Goal: Book appointment/travel/reservation

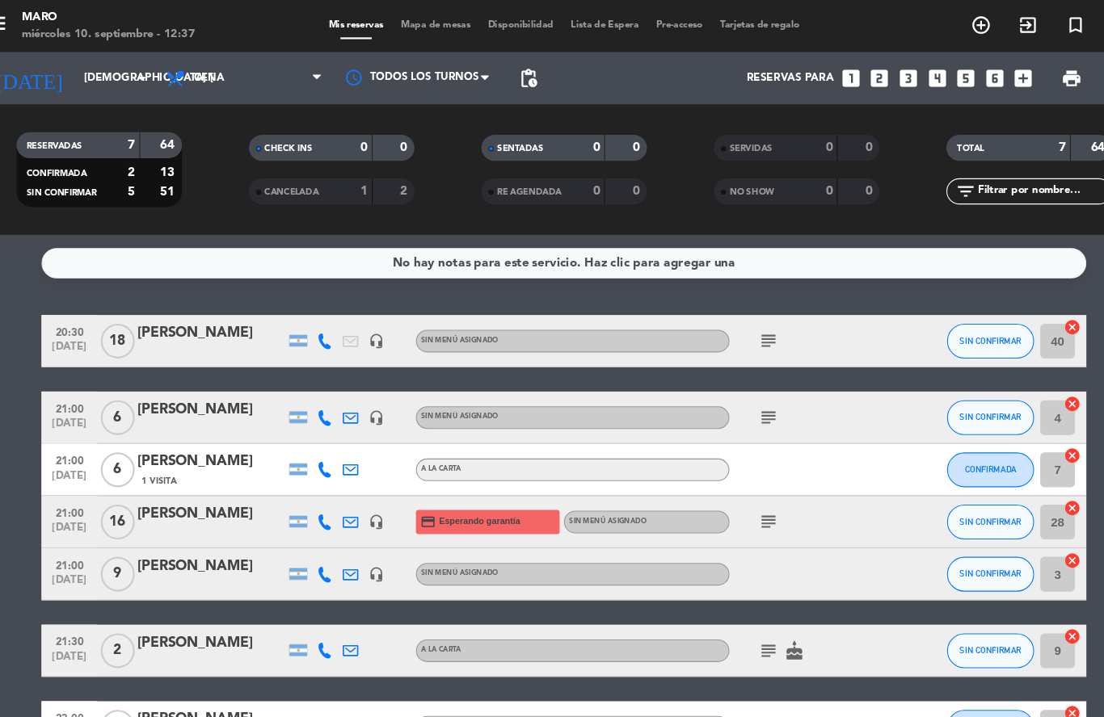
scroll to position [72, 0]
click at [202, 489] on div at bounding box center [224, 495] width 137 height 13
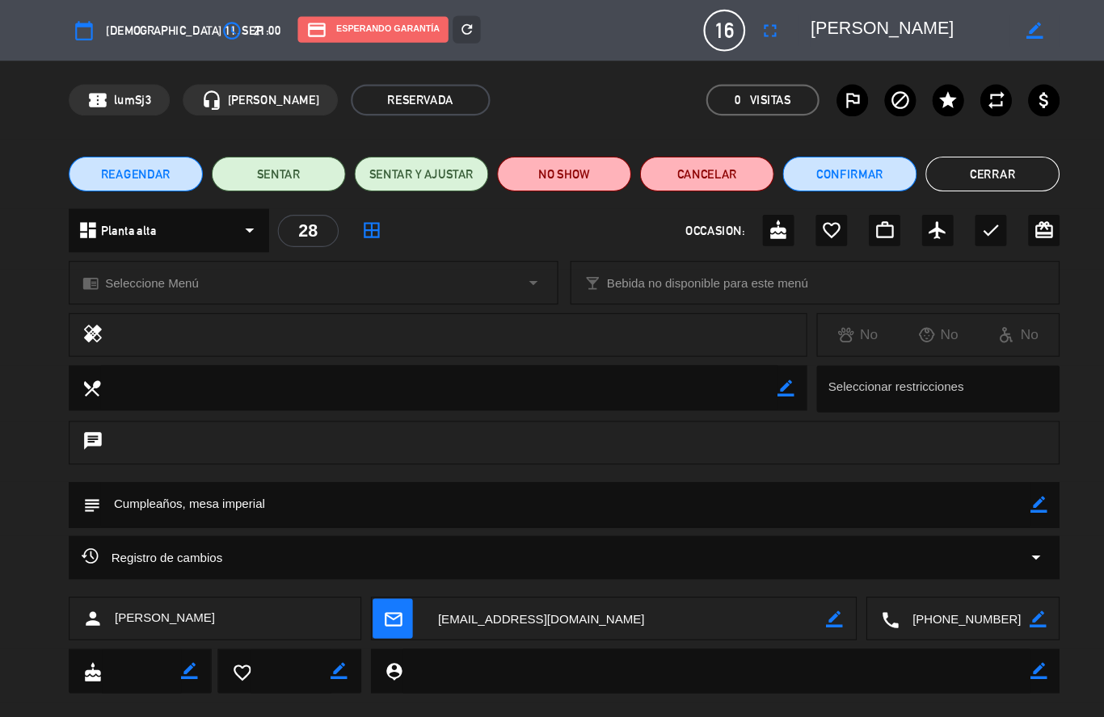
click at [795, 577] on icon "border_color" at bounding box center [802, 574] width 15 height 15
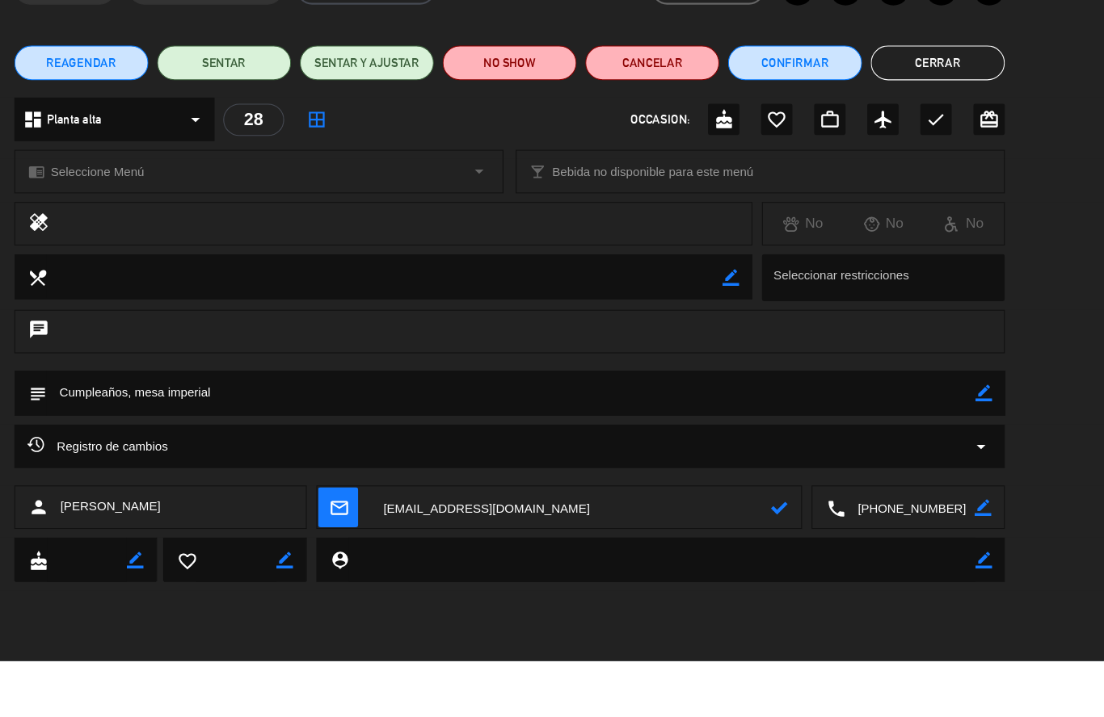
click at [887, 145] on button "Cerrar" at bounding box center [949, 161] width 124 height 32
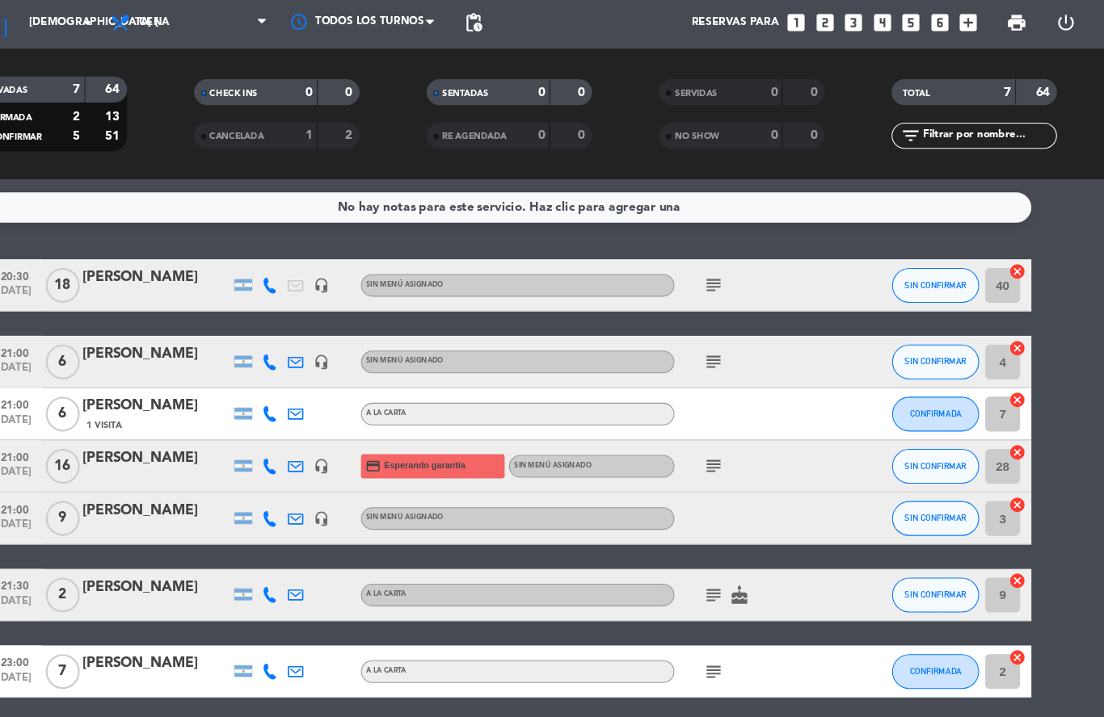
scroll to position [0, 0]
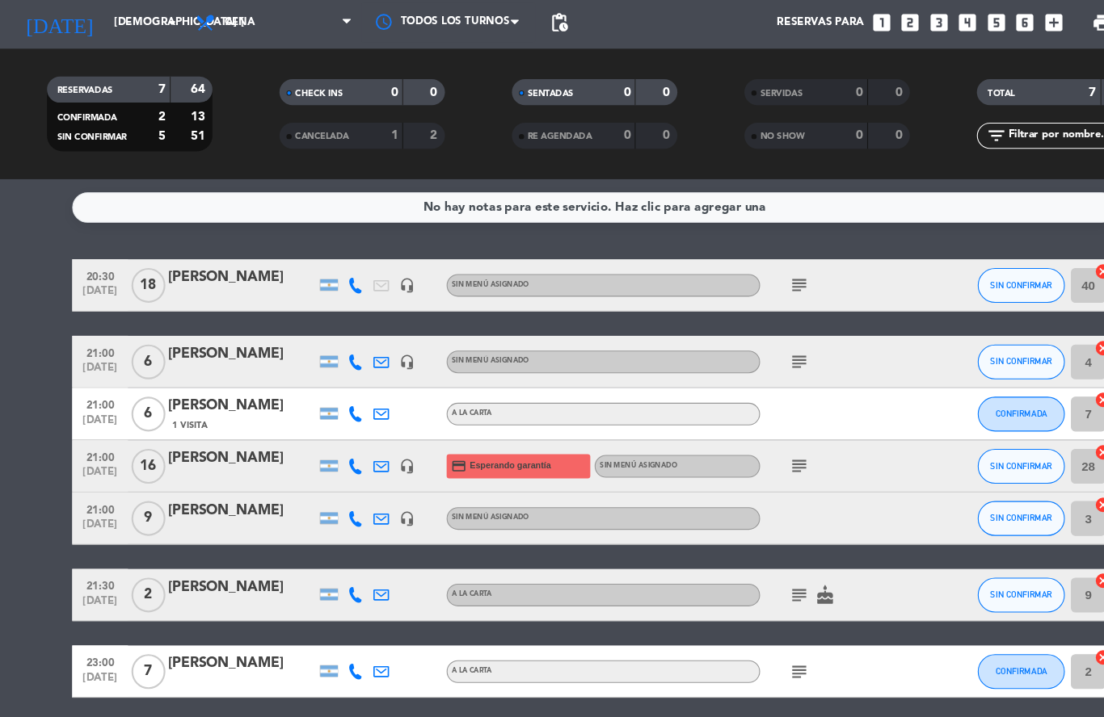
click at [226, 299] on div "[PERSON_NAME]" at bounding box center [224, 309] width 137 height 21
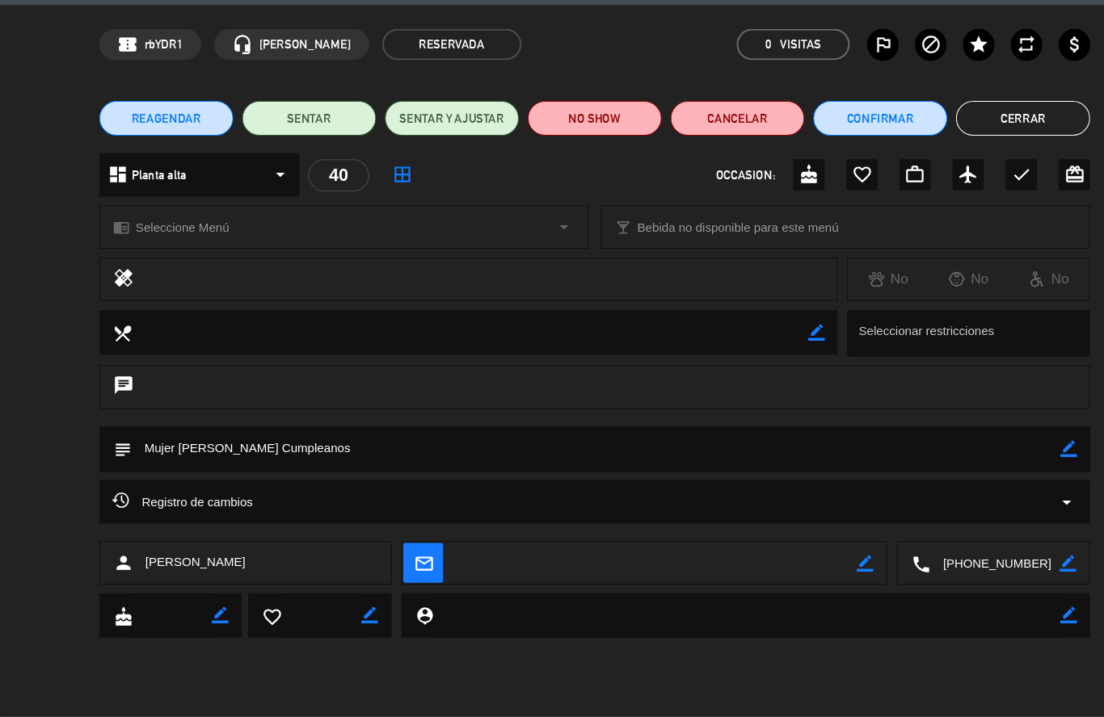
drag, startPoint x: 376, startPoint y: 159, endPoint x: -1, endPoint y: -53, distance: 431.9
click at [376, 204] on icon "border_all" at bounding box center [373, 213] width 19 height 19
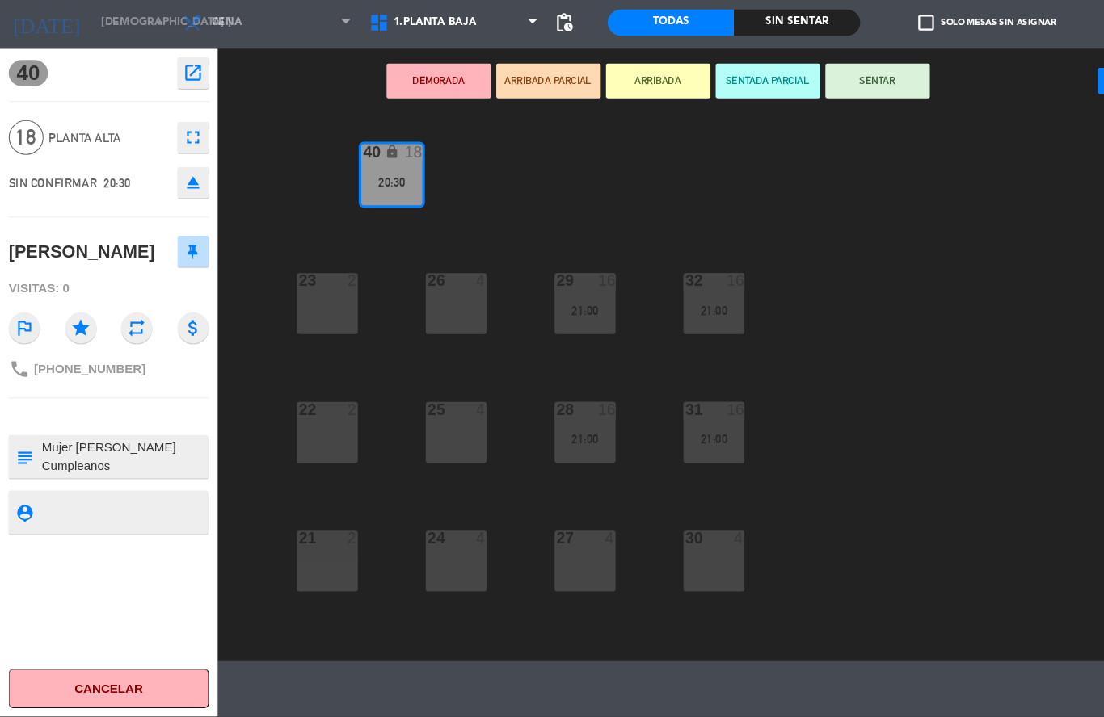
click at [179, 170] on icon "fullscreen" at bounding box center [179, 179] width 19 height 19
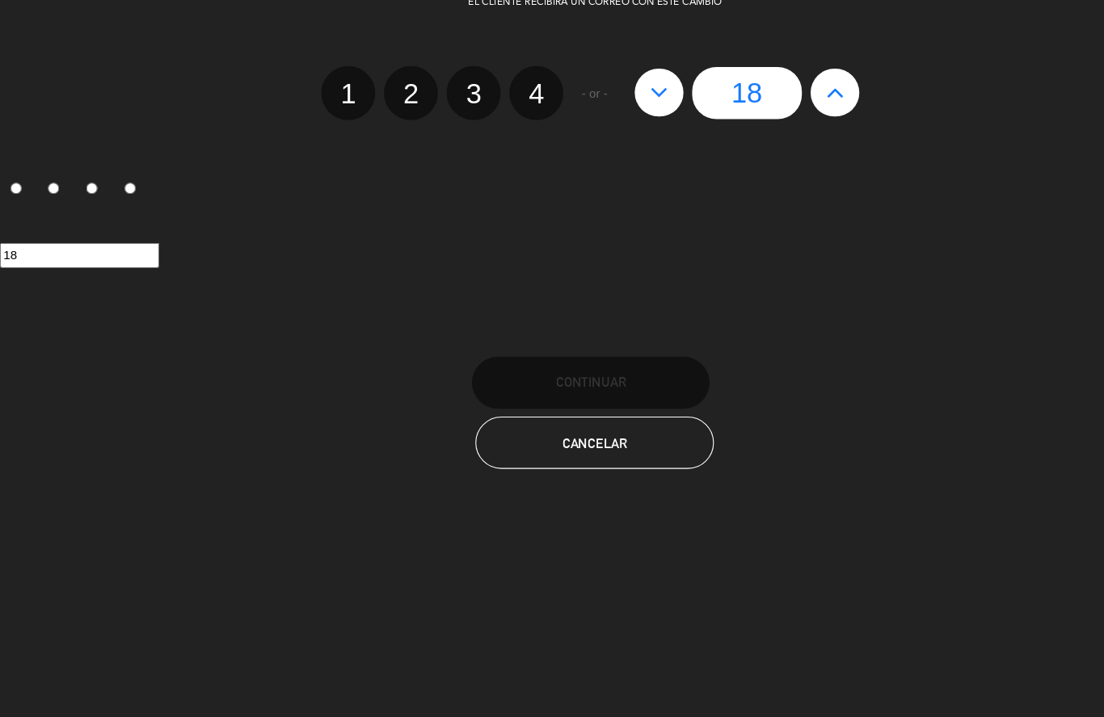
click at [610, 124] on icon at bounding box center [611, 137] width 17 height 26
type input "17"
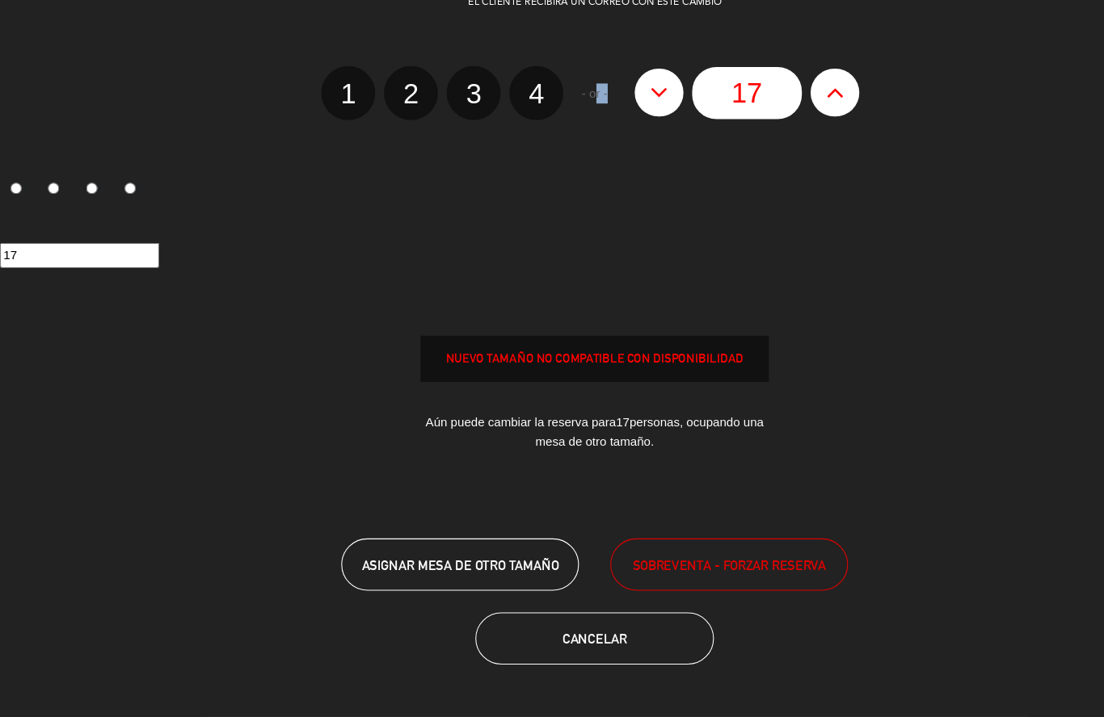
click at [610, 124] on icon at bounding box center [611, 137] width 17 height 26
type input "16"
click at [610, 124] on icon at bounding box center [611, 137] width 17 height 26
type input "15"
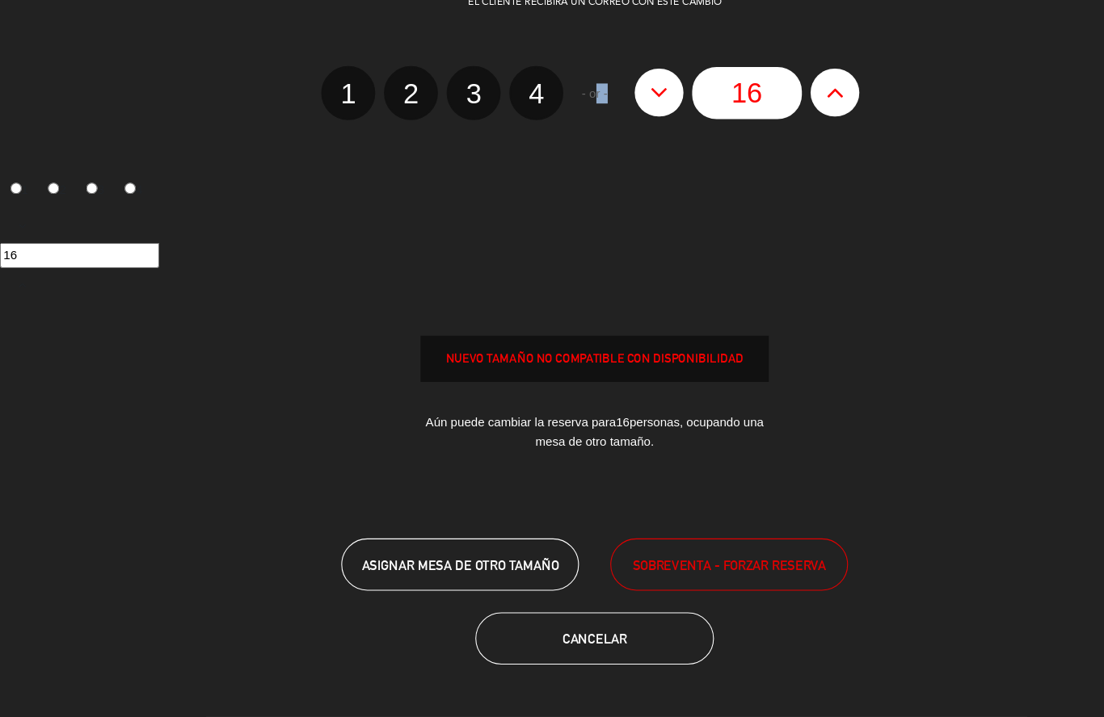
type input "15"
click at [610, 124] on icon at bounding box center [611, 137] width 17 height 26
type input "14"
click at [610, 124] on icon at bounding box center [611, 137] width 17 height 26
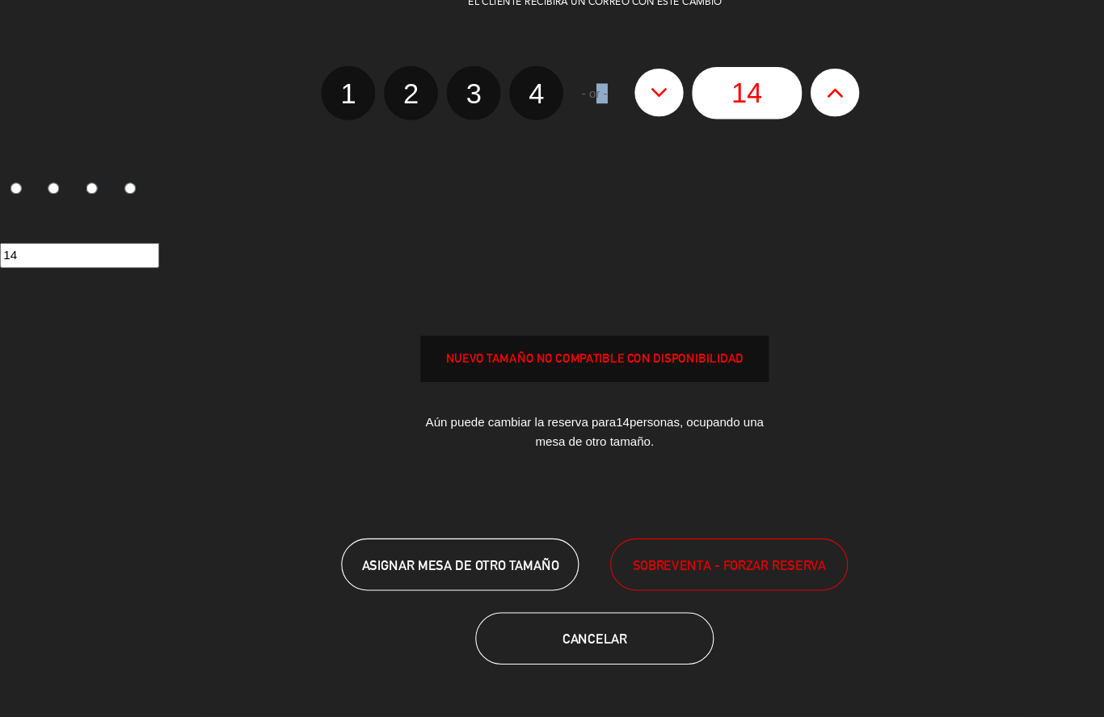
type input "13"
click at [610, 124] on icon at bounding box center [611, 137] width 17 height 26
type input "12"
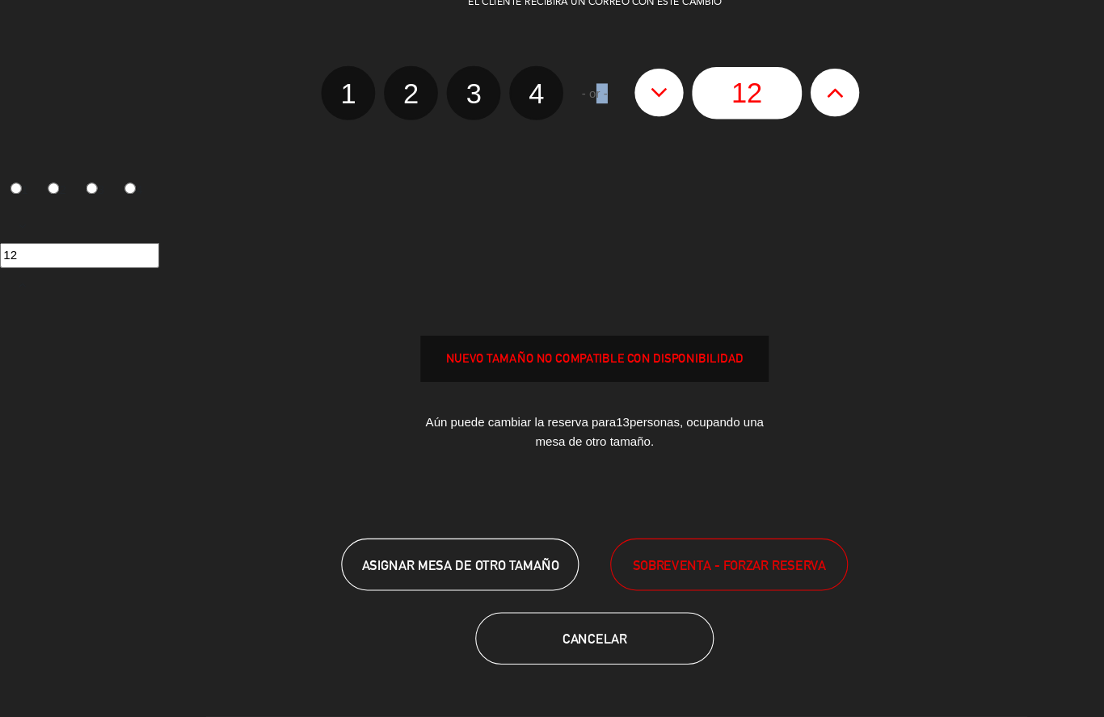
click at [610, 124] on icon at bounding box center [611, 137] width 17 height 26
type input "11"
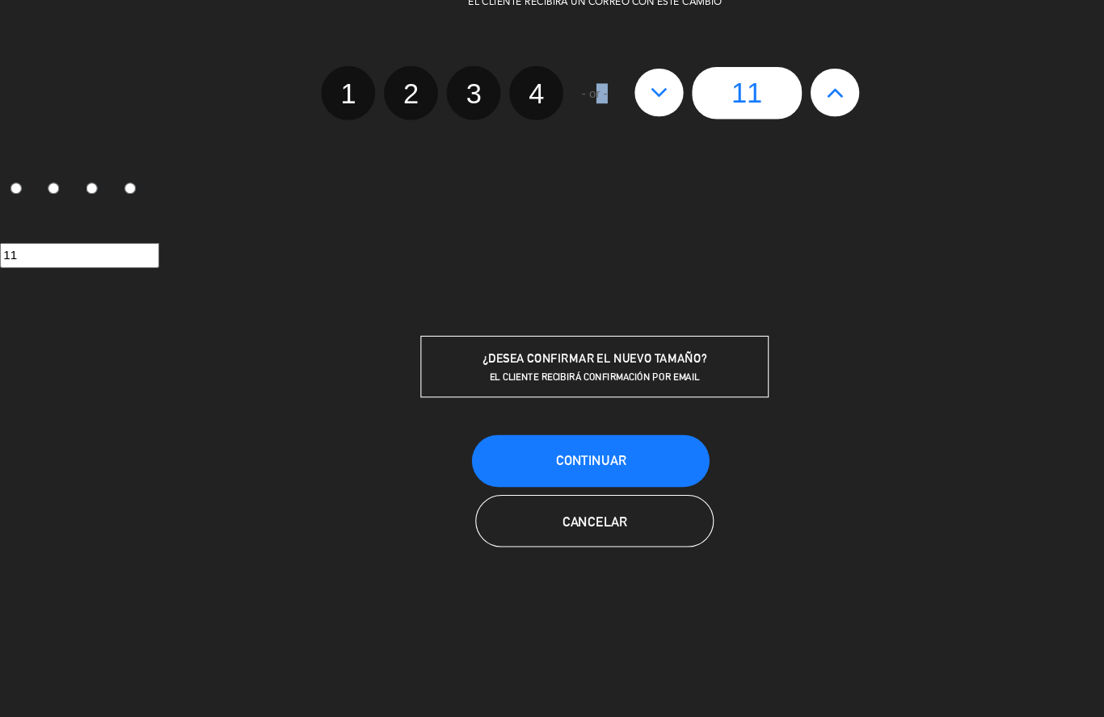
click at [774, 124] on icon at bounding box center [774, 137] width 17 height 26
type input "12"
click at [573, 473] on span "Continuar" at bounding box center [548, 480] width 65 height 14
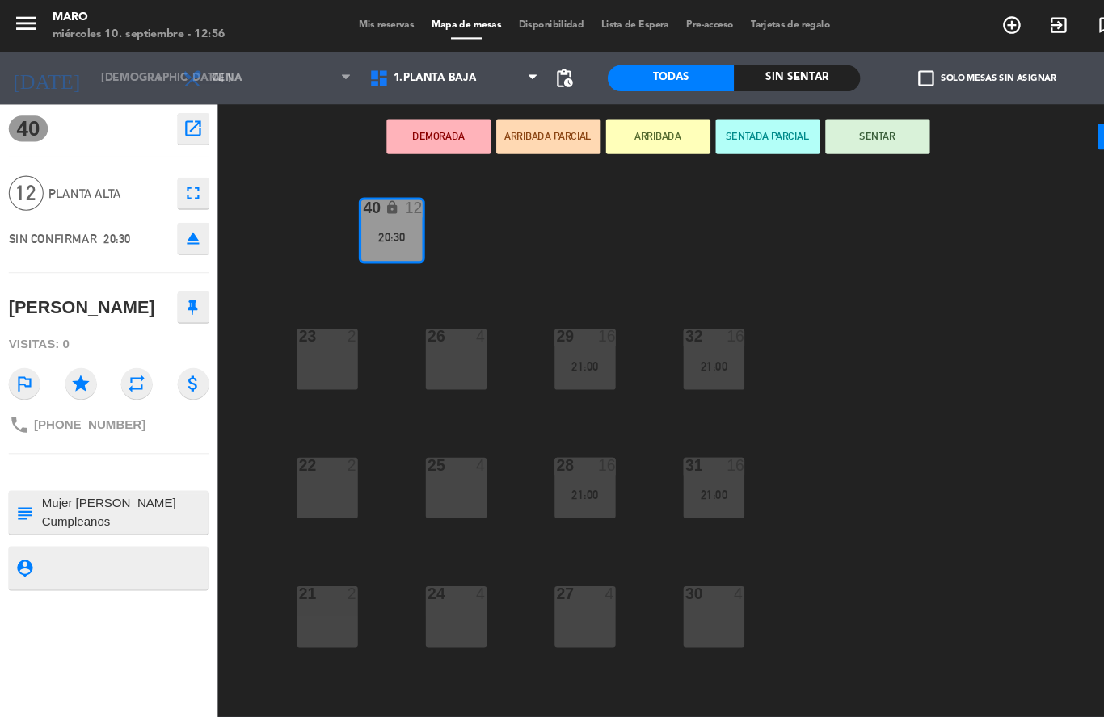
click at [944, 24] on icon "add_circle_outline" at bounding box center [938, 23] width 19 height 19
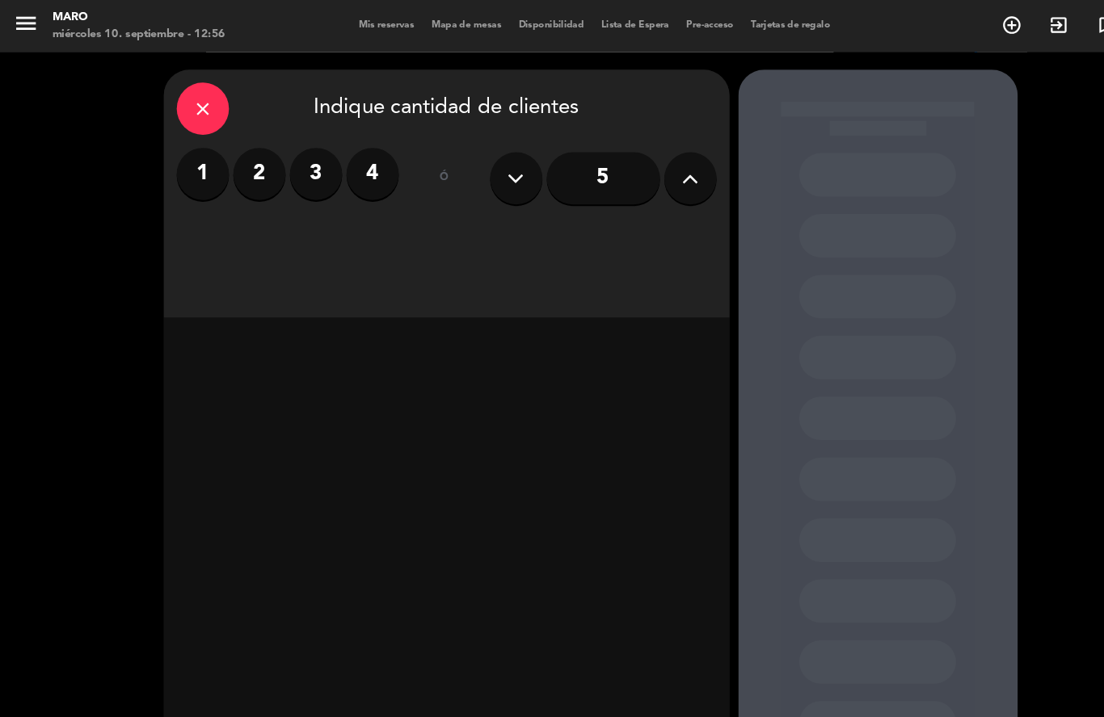
click at [254, 167] on label "2" at bounding box center [241, 161] width 48 height 48
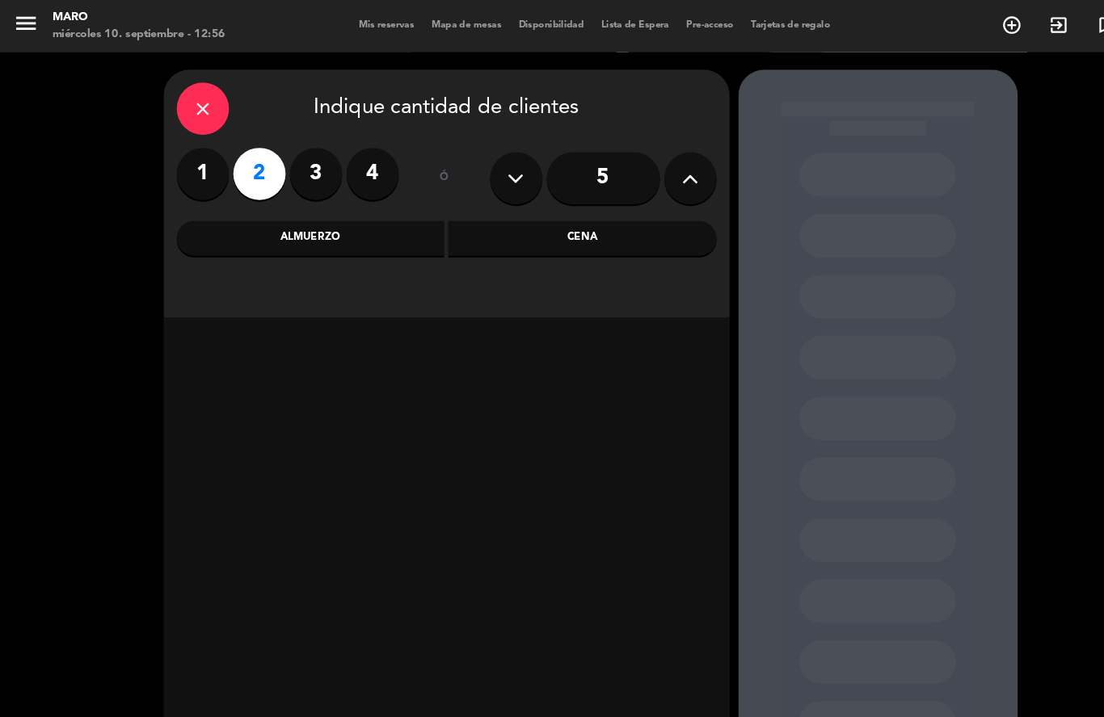
click at [524, 214] on div "Cena" at bounding box center [540, 221] width 249 height 32
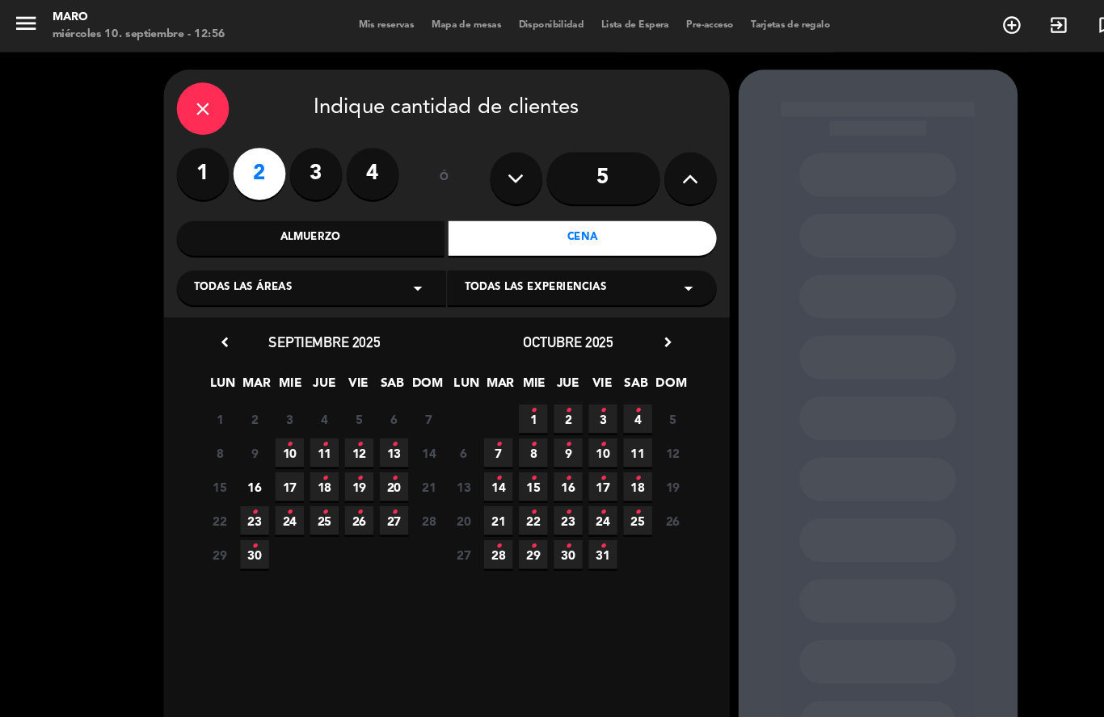
click at [276, 419] on span "10 •" at bounding box center [268, 420] width 27 height 27
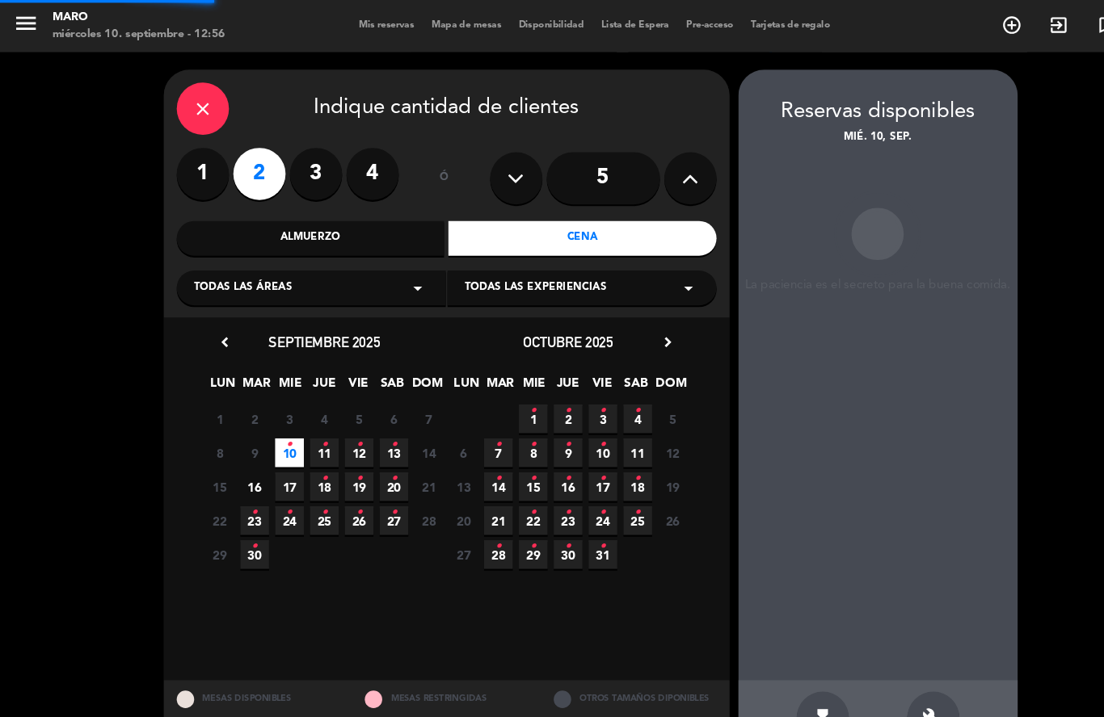
scroll to position [65, 0]
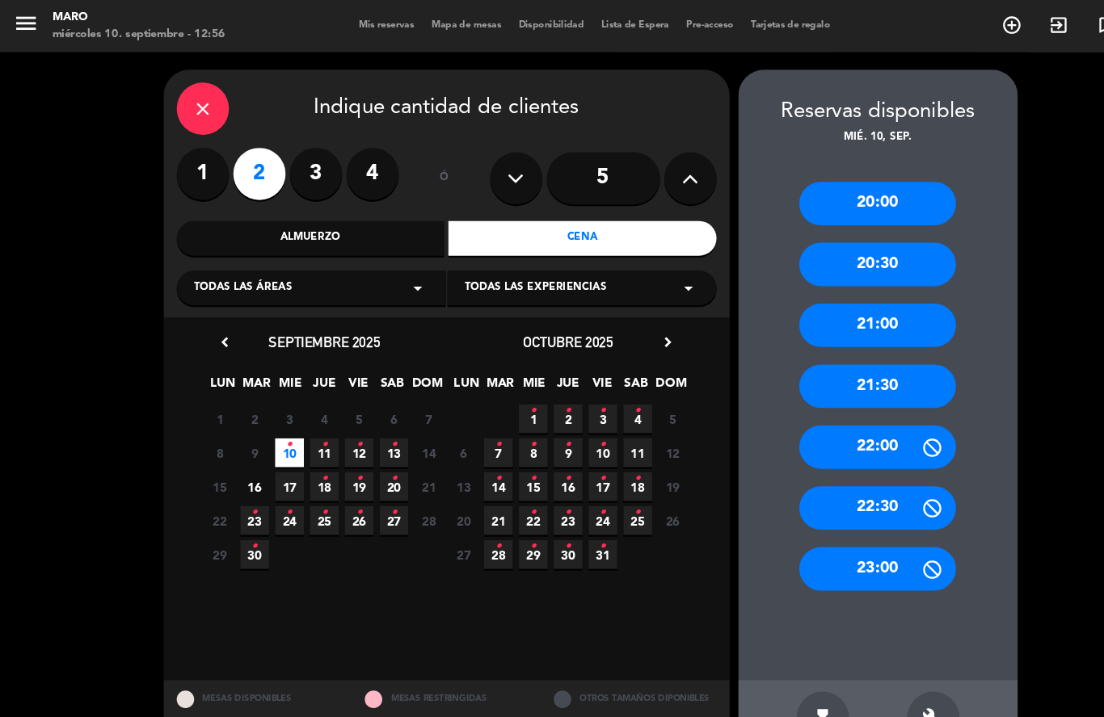
click at [804, 282] on div "21:00" at bounding box center [814, 302] width 145 height 40
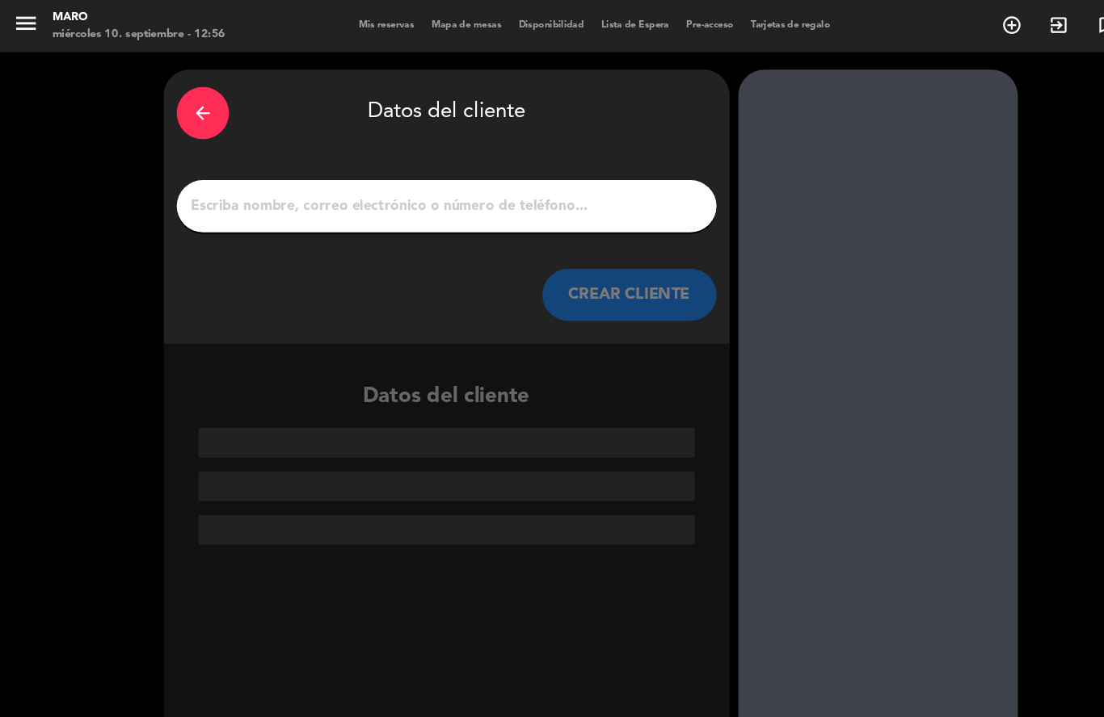
click at [532, 180] on input "1" at bounding box center [414, 191] width 477 height 23
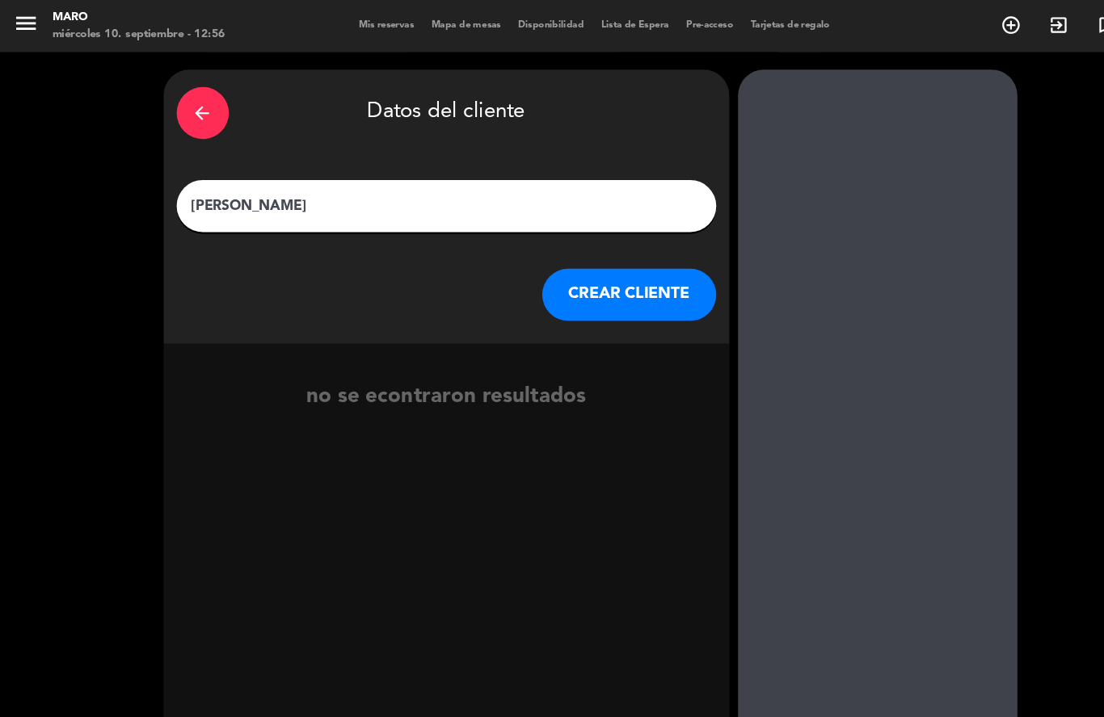
type input "[PERSON_NAME]"
click at [608, 250] on button "CREAR CLIENTE" at bounding box center [584, 274] width 162 height 48
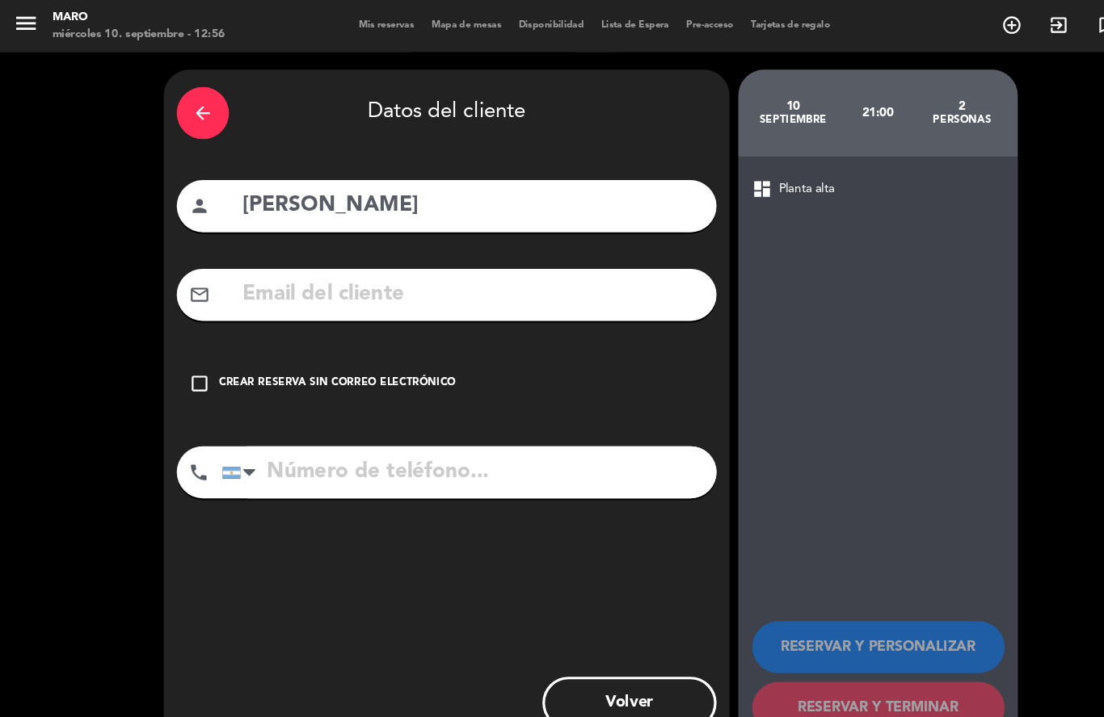
click at [184, 347] on icon "check_box_outline_blank" at bounding box center [185, 356] width 19 height 19
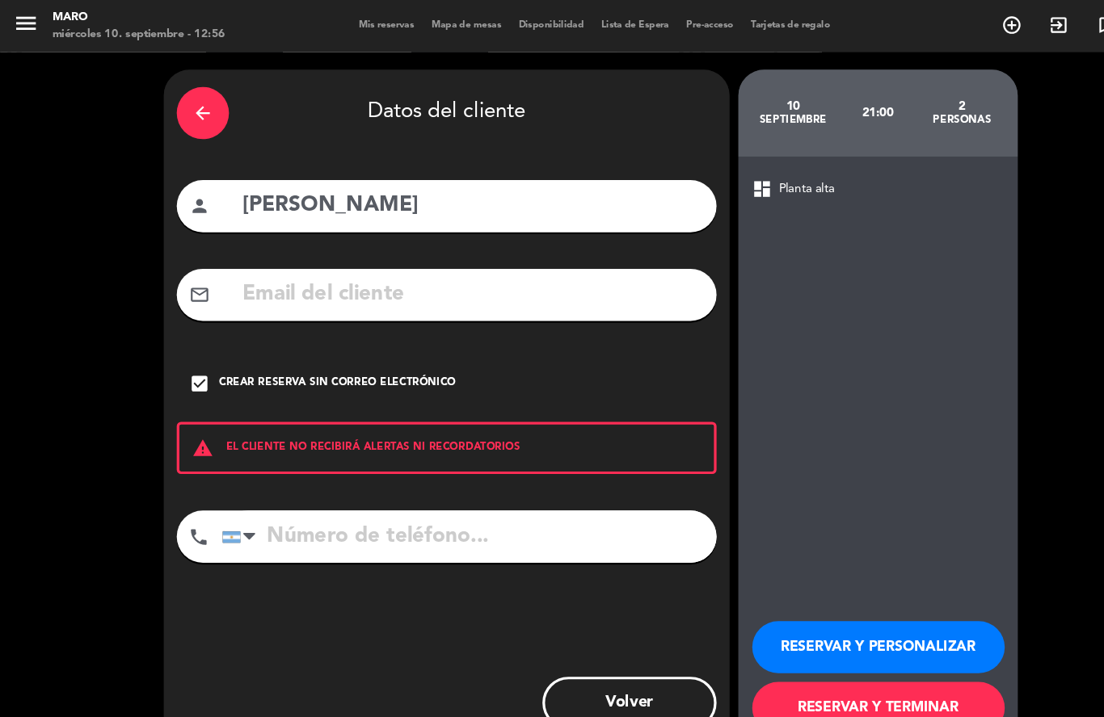
click at [272, 474] on input "tel" at bounding box center [435, 498] width 459 height 48
type input "1150199566"
click at [883, 612] on button "RESERVAR Y PERSONALIZAR" at bounding box center [815, 601] width 234 height 48
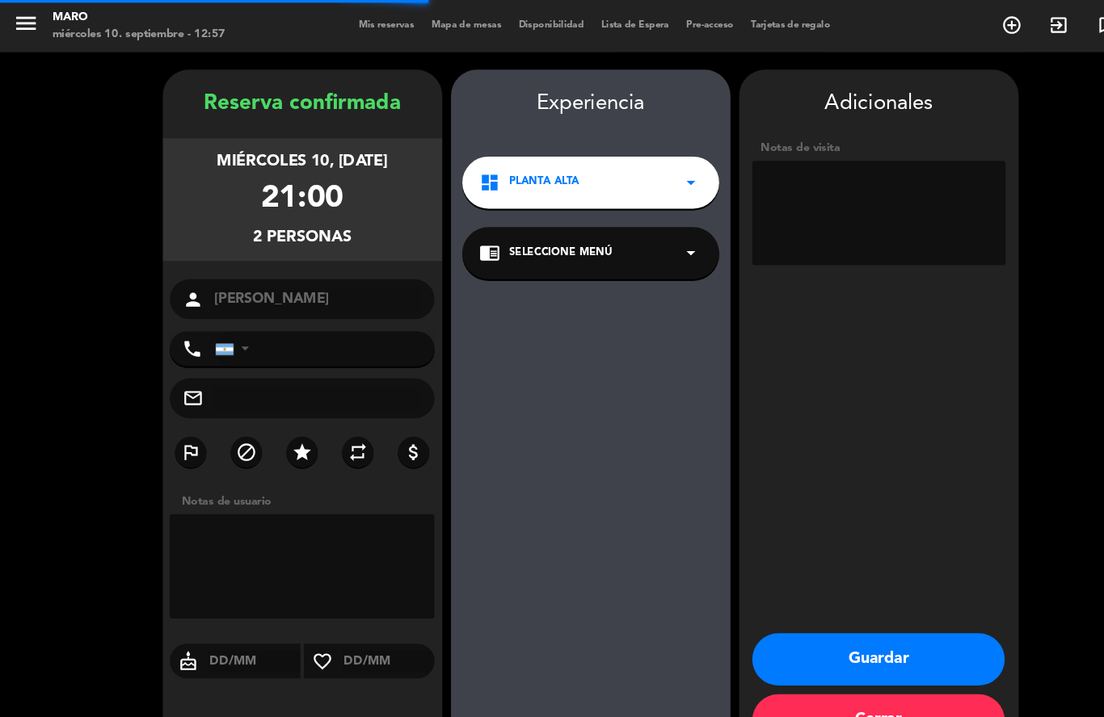
type input "[PHONE_NUMBER]"
click at [809, 149] on textarea at bounding box center [815, 197] width 235 height 97
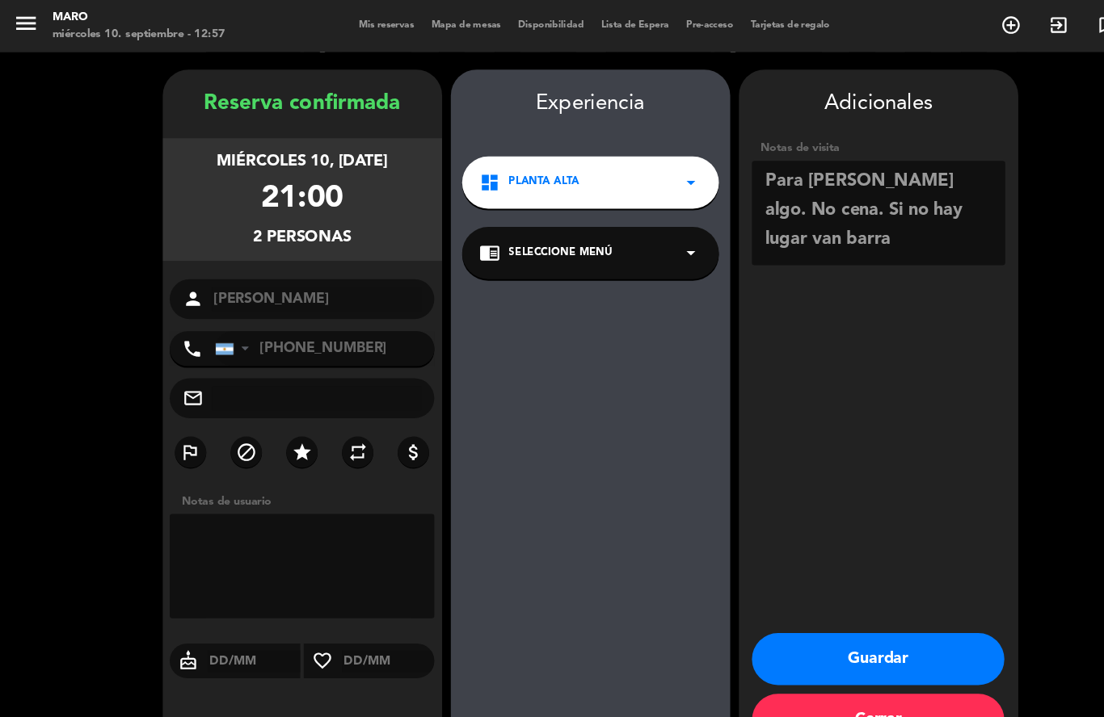
type textarea "Para [PERSON_NAME] algo. No cena. Si no hay lugar van barra"
click at [871, 605] on button "Guardar" at bounding box center [815, 612] width 234 height 48
